Goal: Task Accomplishment & Management: Manage account settings

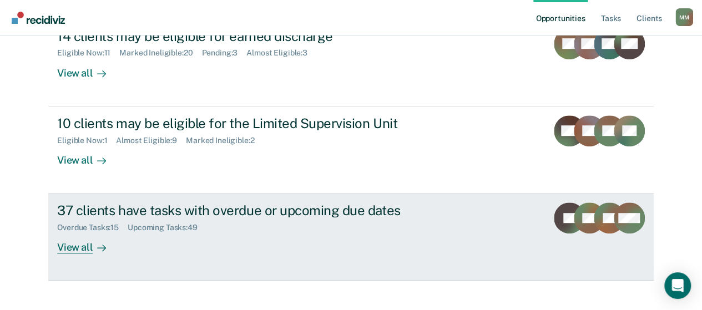
scroll to position [262, 0]
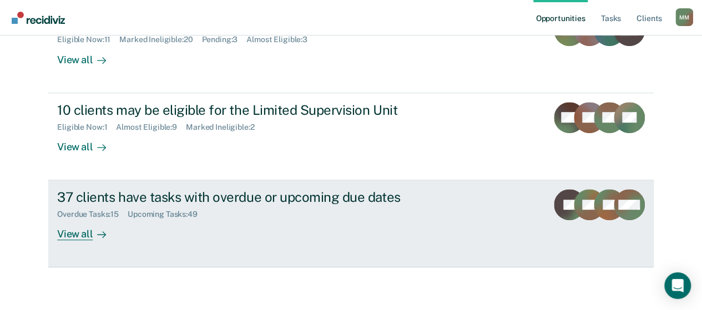
click at [255, 221] on div "37 clients have tasks with overdue or upcoming due dates Overdue Tasks : 15 Upc…" at bounding box center [265, 214] width 416 height 51
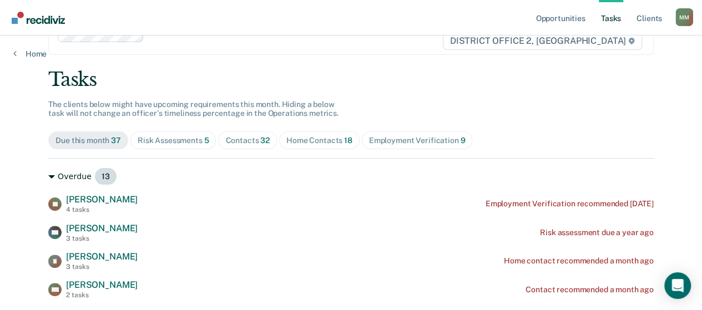
scroll to position [55, 0]
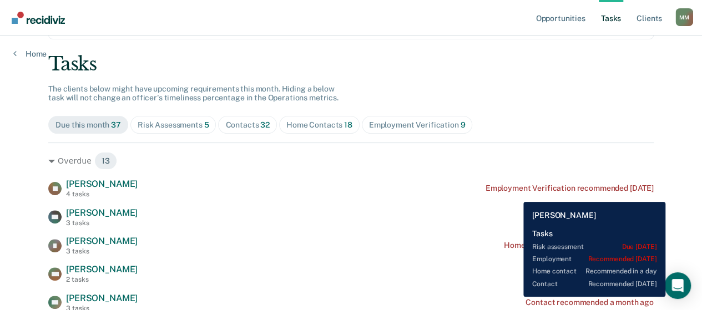
drag, startPoint x: 515, startPoint y: 194, endPoint x: 469, endPoint y: 187, distance: 46.5
click at [469, 188] on div "[PERSON_NAME] 4 tasks Employment Verification recommended [DATE]" at bounding box center [350, 188] width 605 height 19
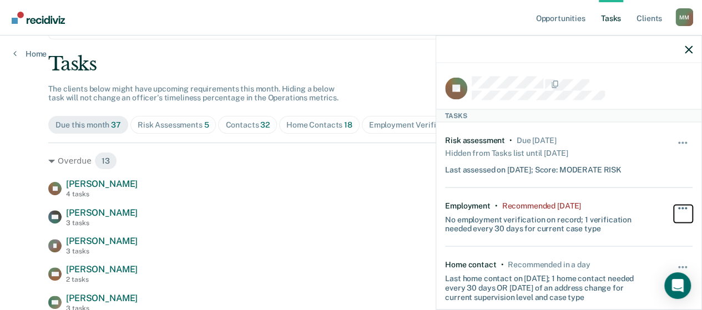
click at [674, 209] on button "button" at bounding box center [683, 214] width 19 height 18
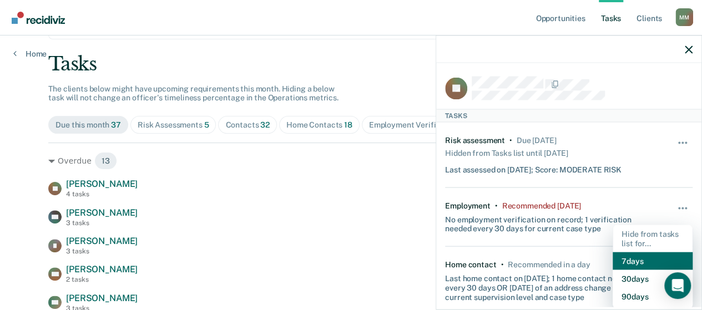
click at [653, 256] on button "7 days" at bounding box center [653, 261] width 80 height 18
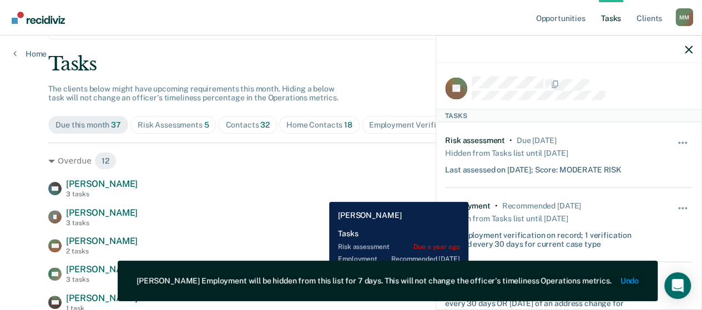
click at [323, 192] on div "DH [PERSON_NAME] 3 tasks Risk assessment due a year ago" at bounding box center [350, 188] width 605 height 19
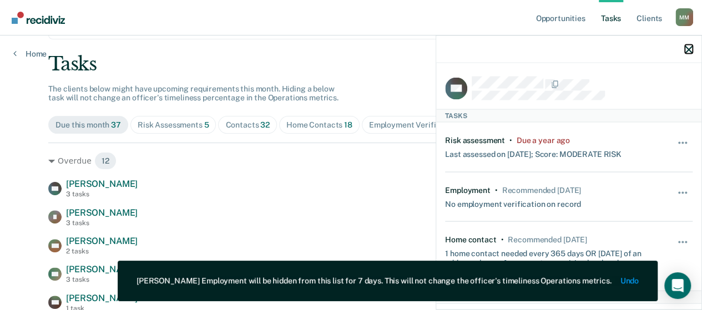
click at [691, 52] on icon "button" at bounding box center [689, 49] width 8 height 8
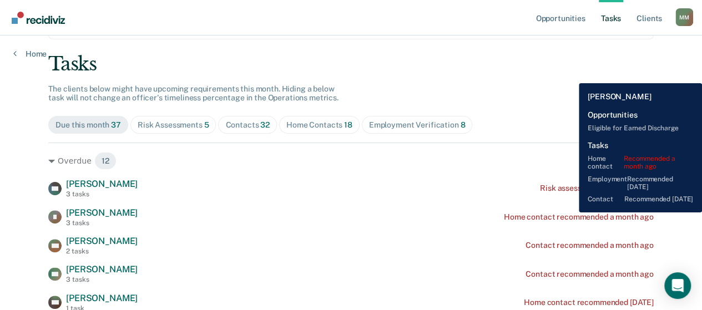
scroll to position [111, 0]
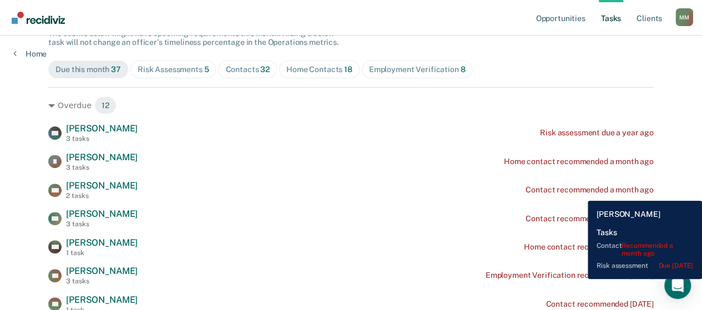
click at [579, 193] on div "Contact recommended a month ago" at bounding box center [589, 189] width 128 height 9
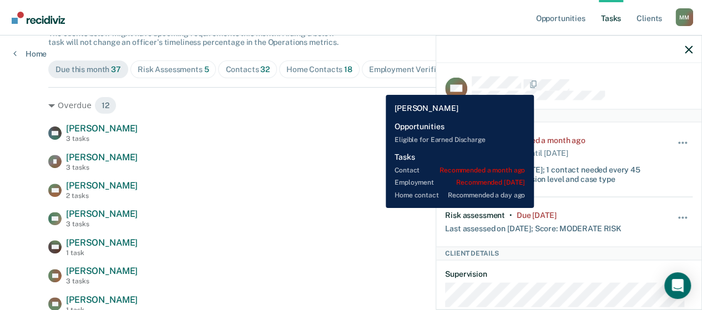
click at [377, 209] on div "DN [PERSON_NAME] 3 tasks Contact recommended a month ago" at bounding box center [350, 218] width 605 height 19
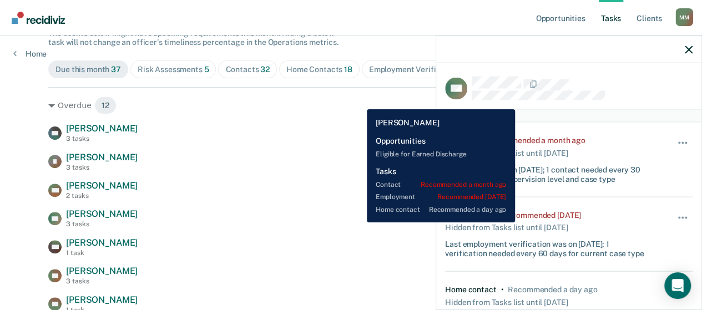
click at [357, 223] on div "DN [PERSON_NAME] 3 tasks Contact recommended a month ago" at bounding box center [350, 218] width 605 height 19
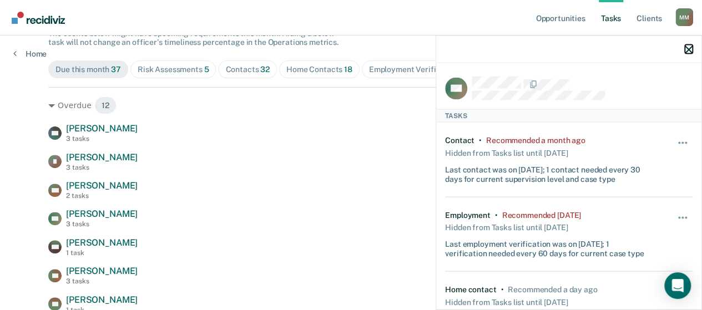
click at [687, 48] on icon "button" at bounding box center [689, 49] width 8 height 8
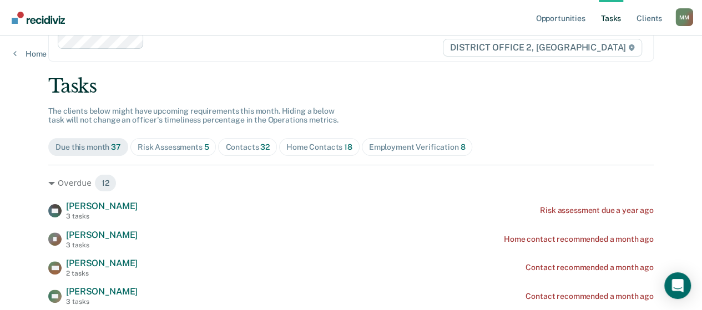
scroll to position [55, 0]
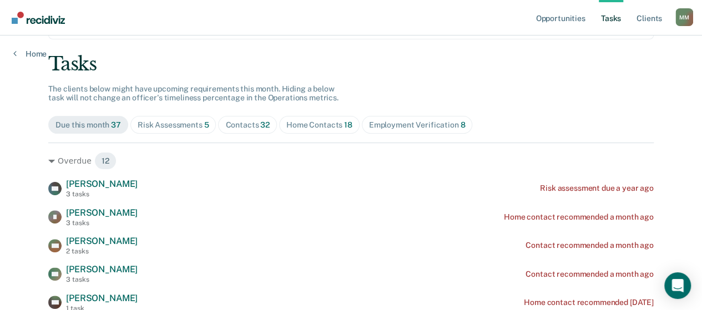
click at [171, 120] on div "Risk Assessments 5" at bounding box center [174, 124] width 72 height 9
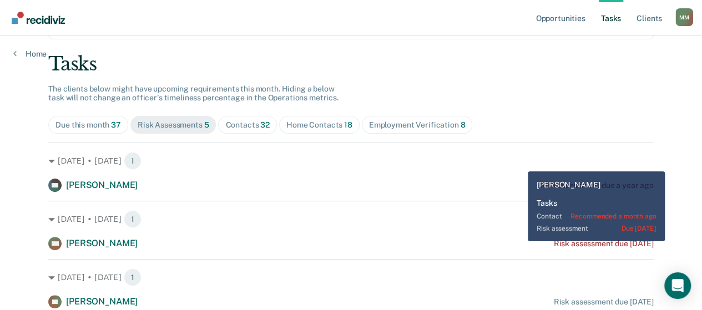
scroll to position [111, 0]
